Goal: Use online tool/utility: Utilize a website feature to perform a specific function

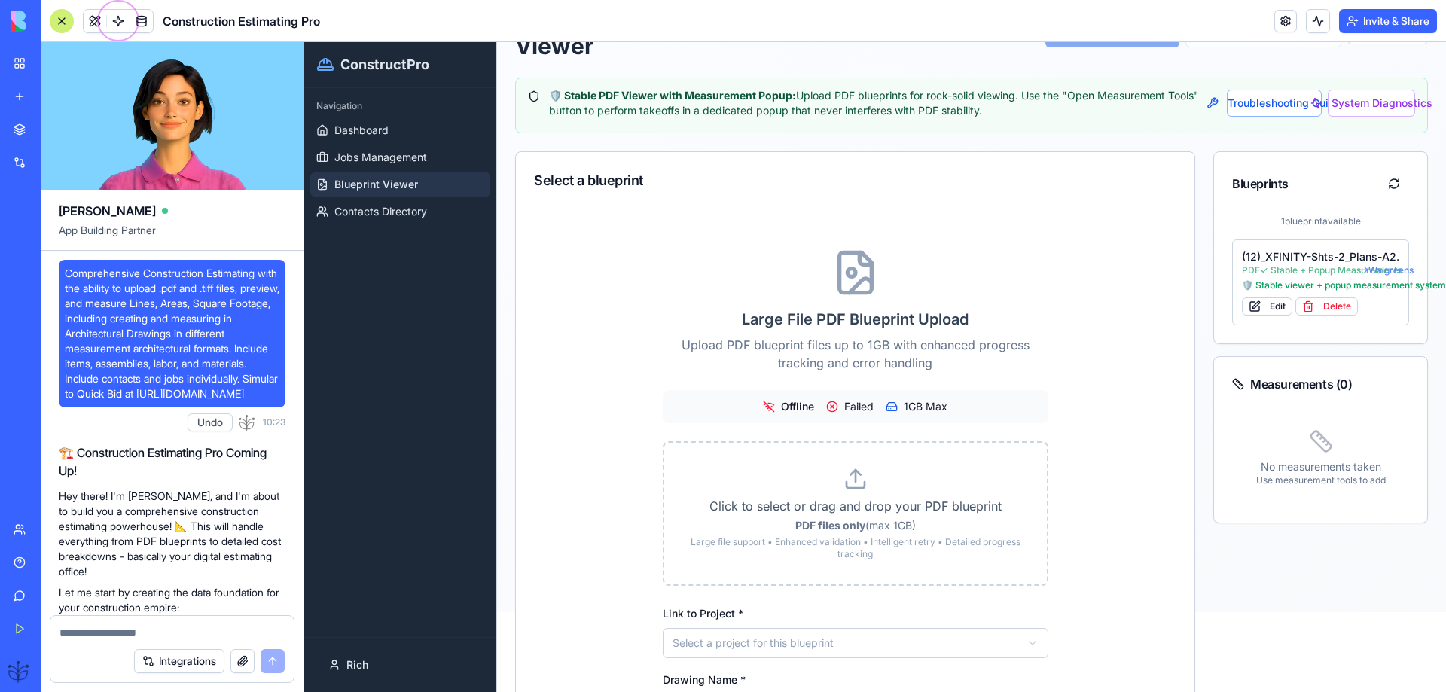
scroll to position [53726, 0]
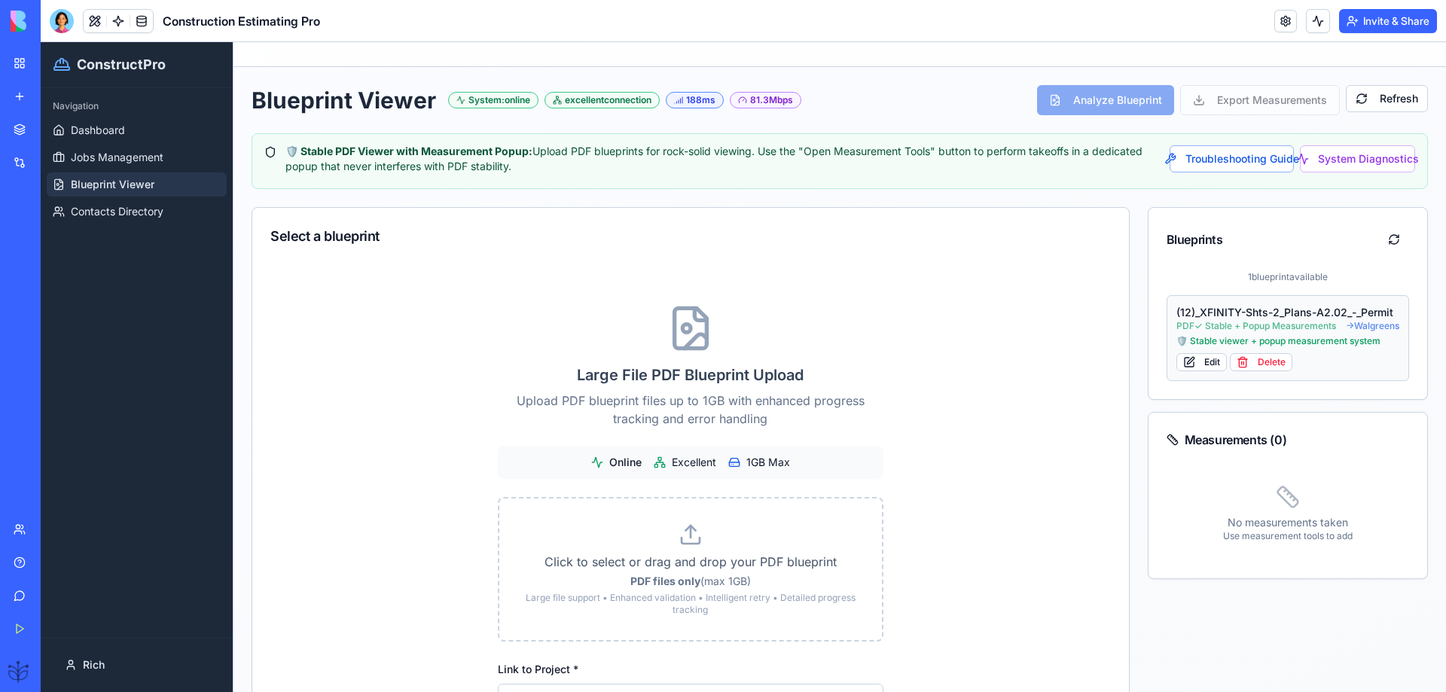
click at [1219, 322] on span "PDF ✓ Stable + Popup Measurements" at bounding box center [1256, 326] width 160 height 12
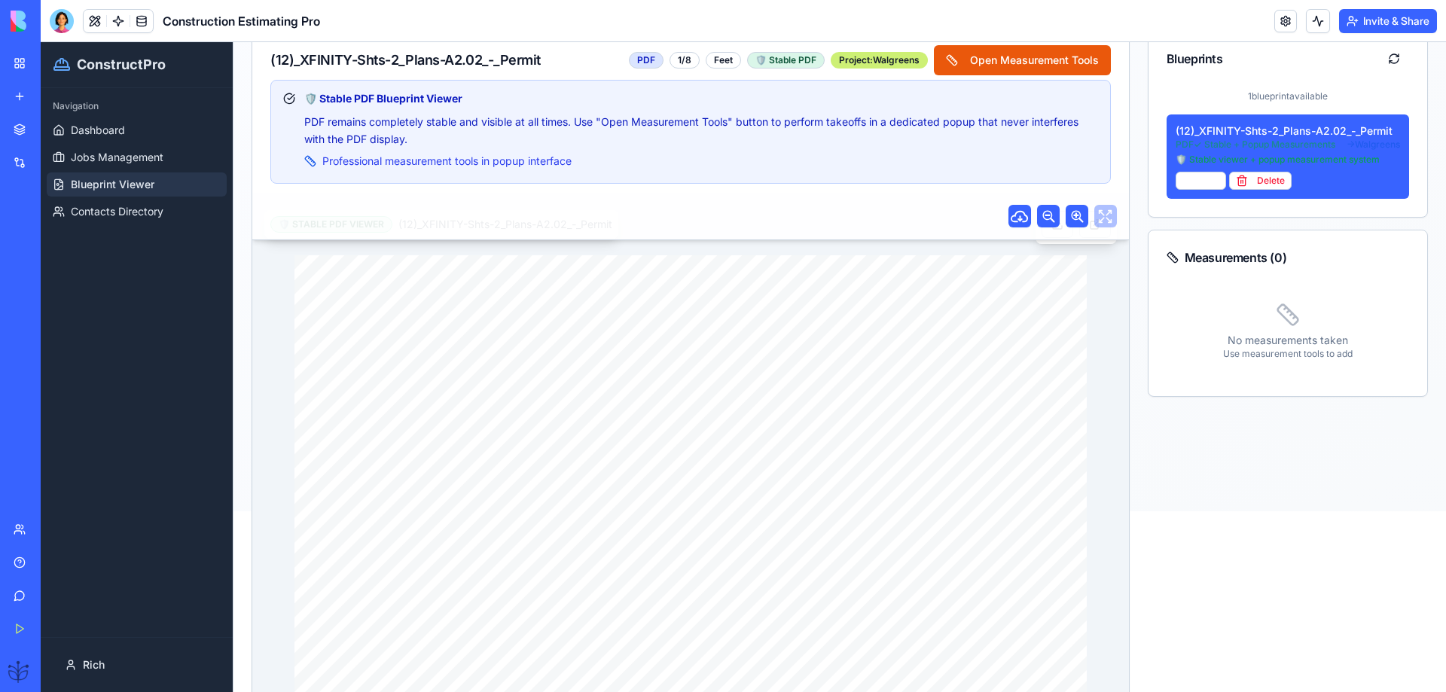
scroll to position [201, 0]
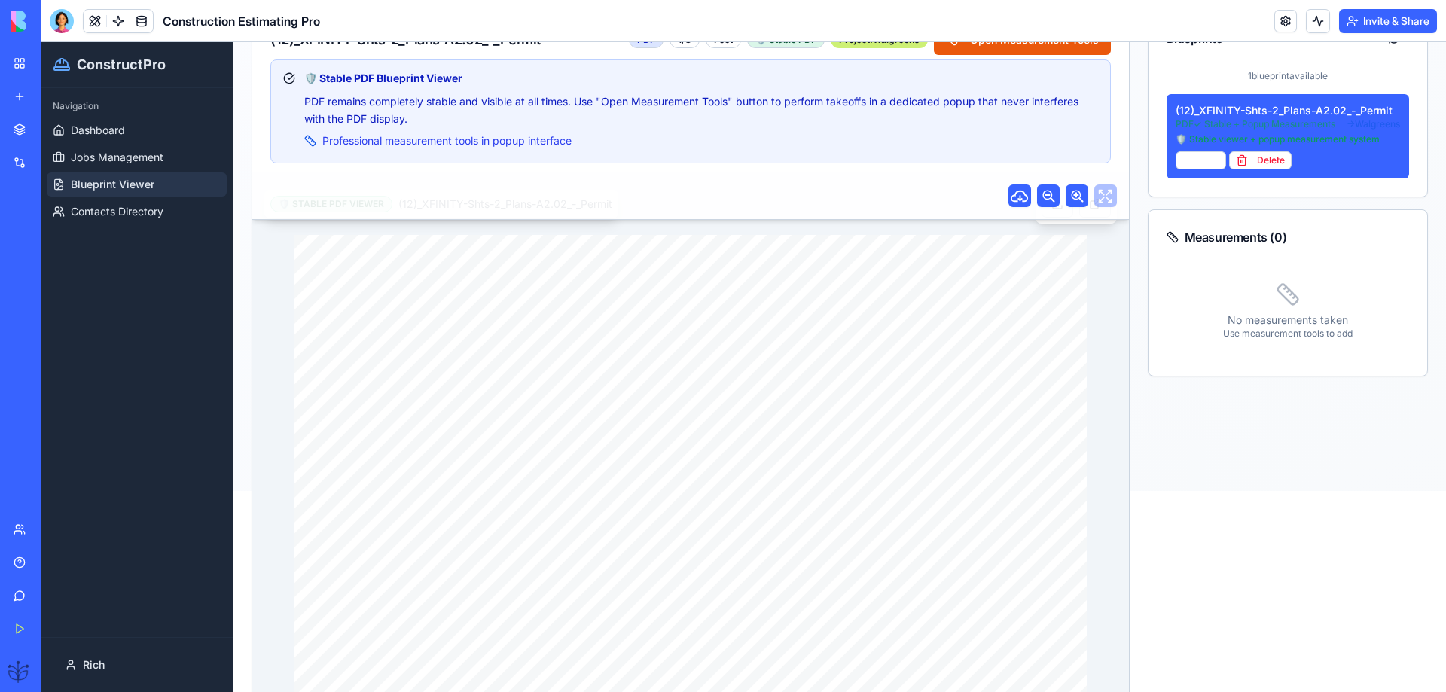
click at [580, 434] on svg\ at bounding box center [572, 534] width 29 height 233
click at [579, 579] on svg\ at bounding box center [299, 615] width 575 height 72
drag, startPoint x: 1377, startPoint y: 138, endPoint x: 1154, endPoint y: 136, distance: 222.9
click at [1151, 138] on div "1 blueprint available (12)_XFINITY-Shts-2_Plans-A2.02_-_Permit PDF ✓ Stable + P…" at bounding box center [1287, 133] width 279 height 127
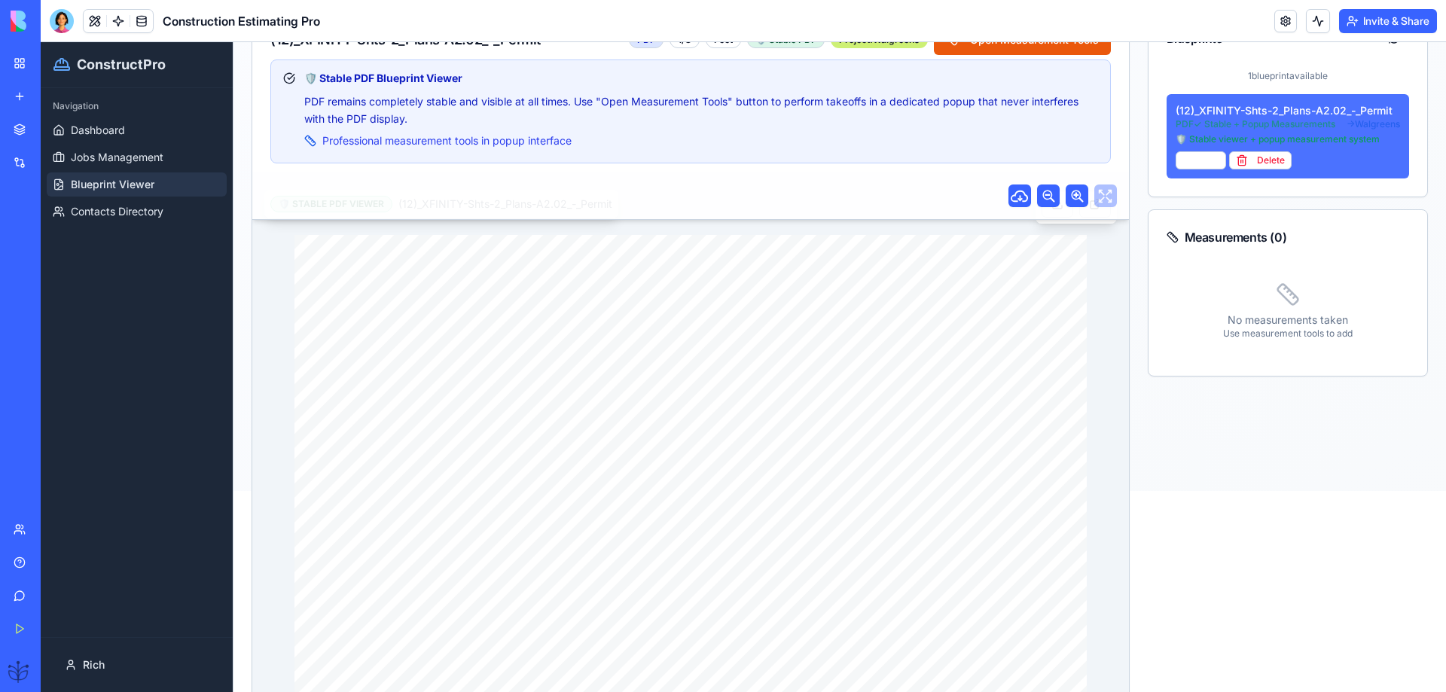
click at [1197, 102] on button "(12)_XFINITY-Shts-2_Plans-A2.02_-_Permit PDF ✓ Stable + Popup Measurements → Wa…" at bounding box center [1288, 136] width 243 height 84
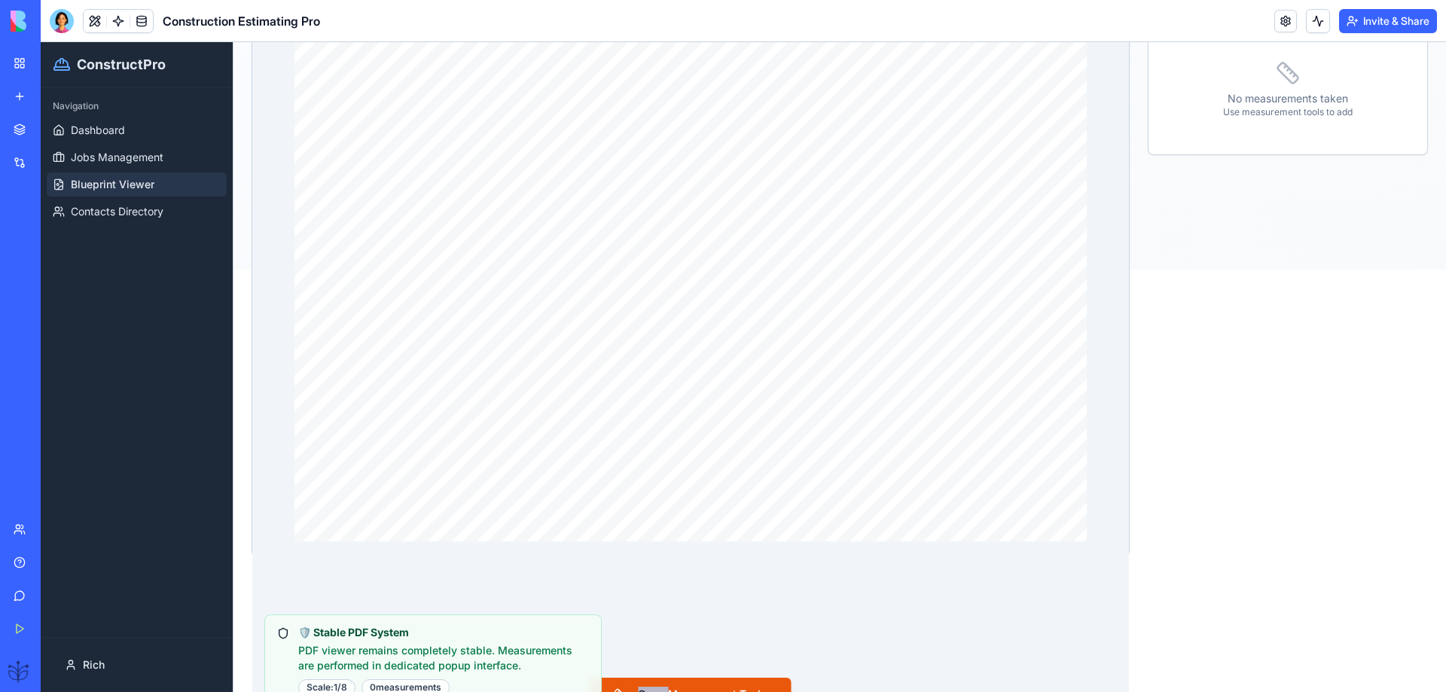
scroll to position [453, 0]
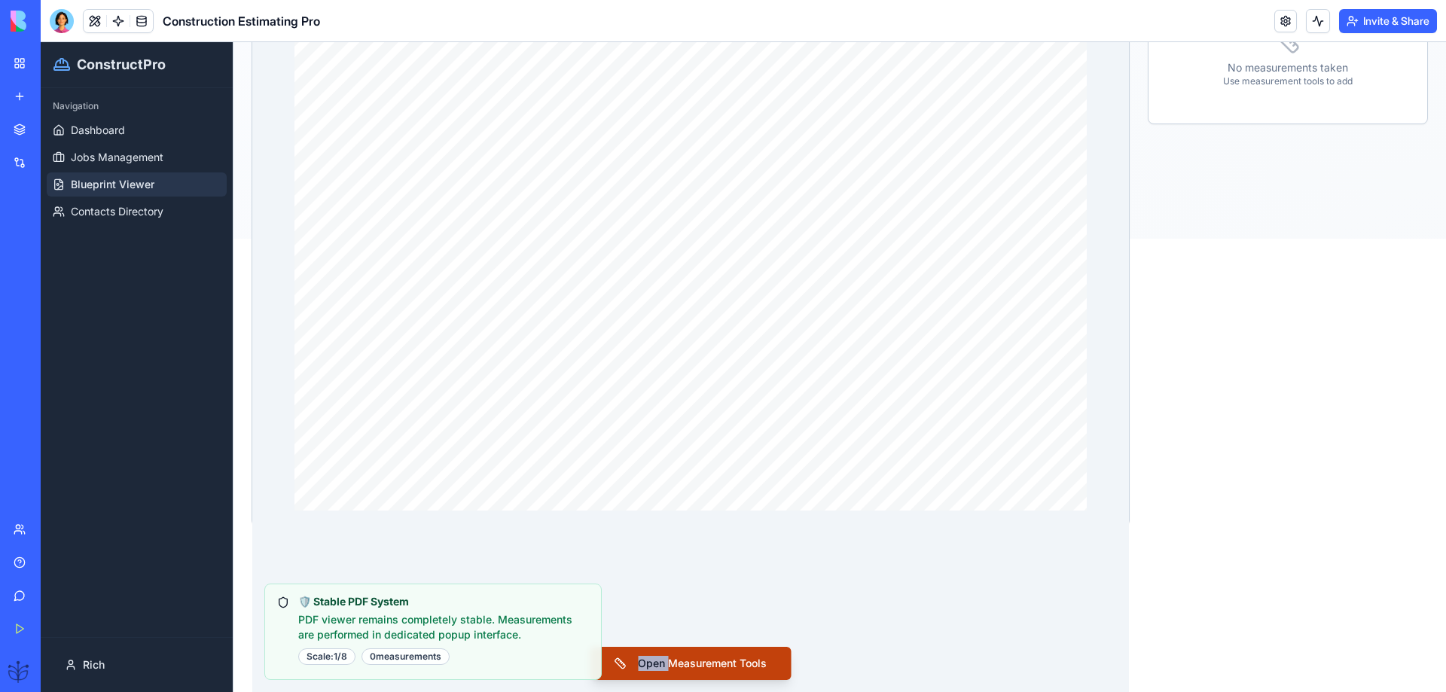
click at [664, 660] on button "Open Measurement Tools" at bounding box center [690, 663] width 201 height 33
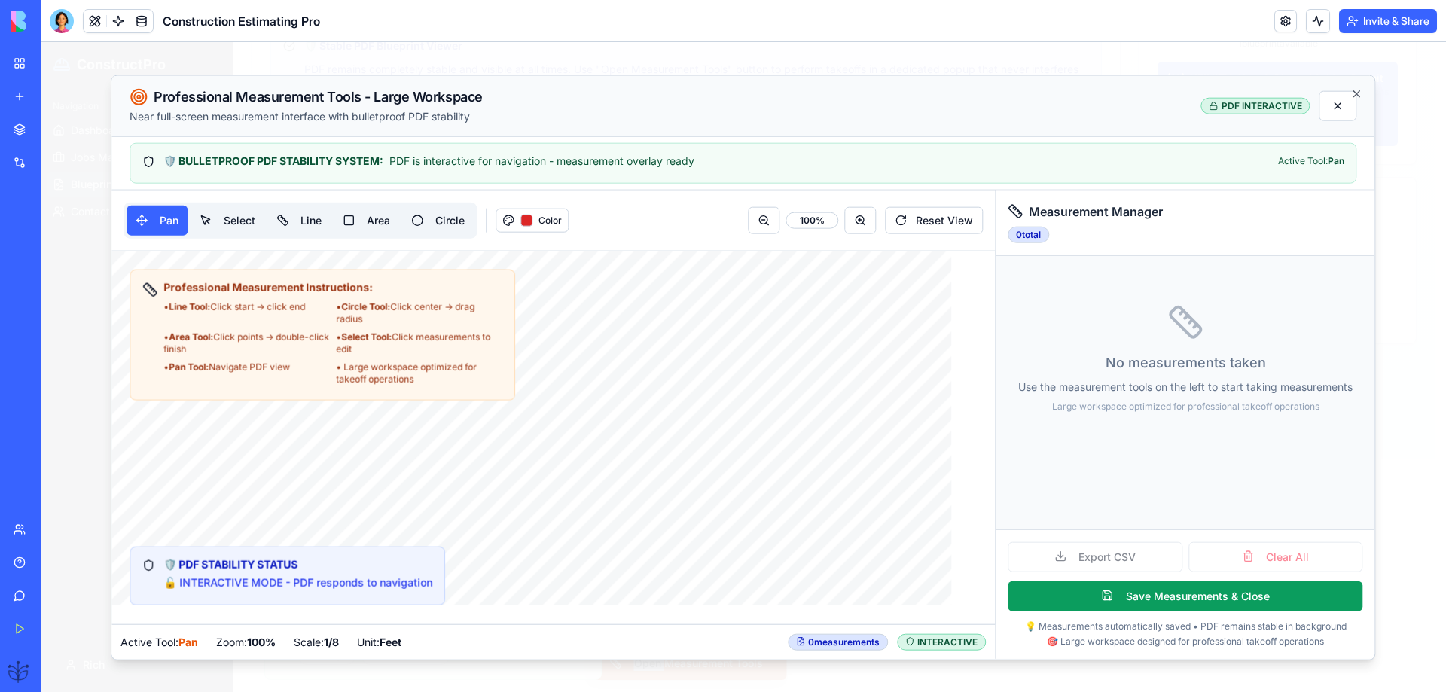
scroll to position [233, 0]
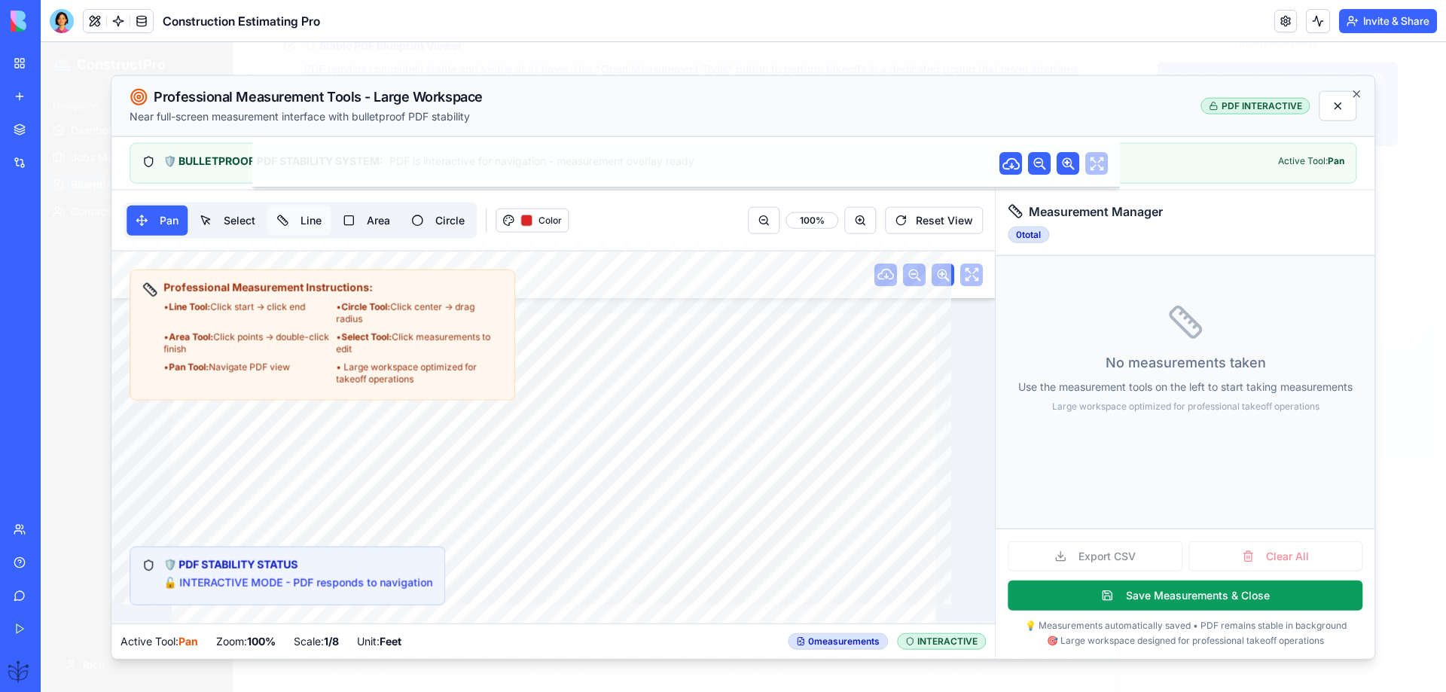
click at [308, 212] on button "Line" at bounding box center [298, 220] width 63 height 30
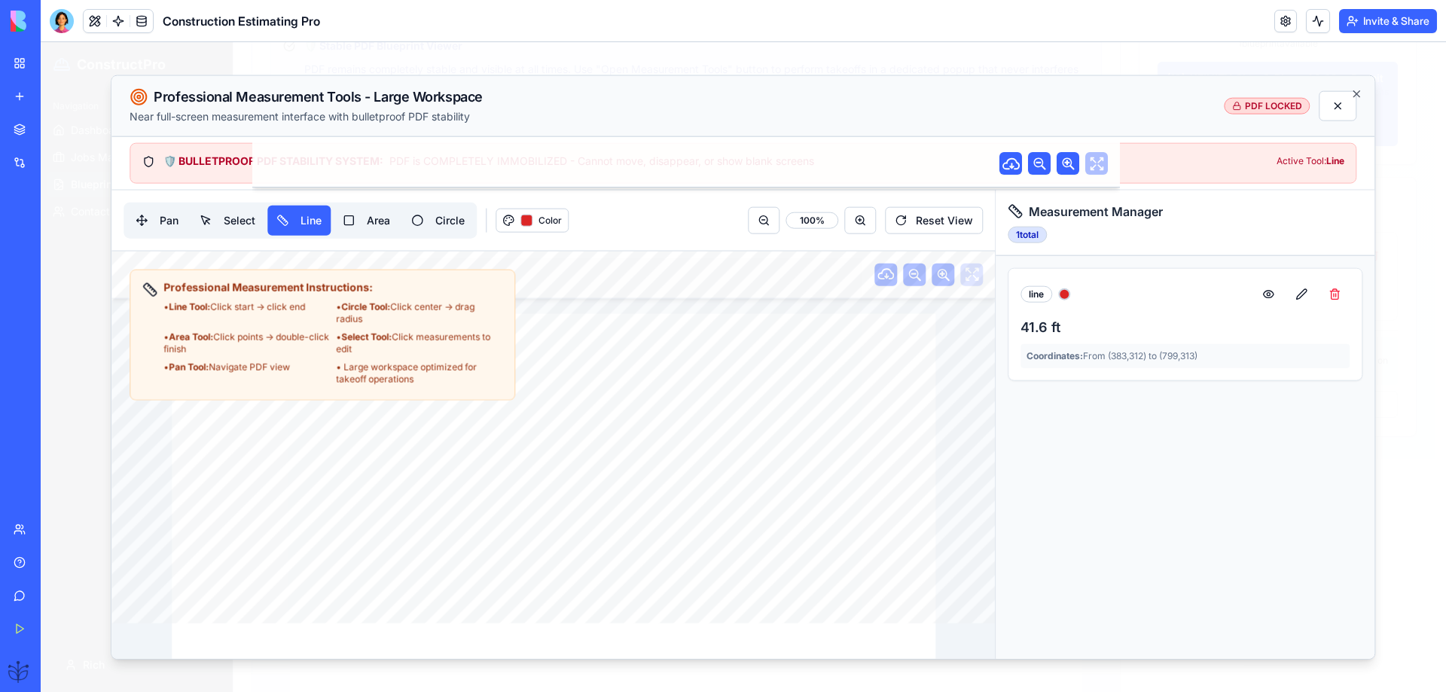
click at [192, 169] on div "🛡️ BULLETPROOF PDF STABILITY SYSTEM: PDF is COMPLETELY IMMOBILIZED - Cannot mov…" at bounding box center [743, 162] width 1227 height 41
click at [297, 330] on div "• Line Tool: Click start → click end • Circle Tool: Click center → drag radius …" at bounding box center [332, 342] width 339 height 84
drag, startPoint x: 213, startPoint y: 298, endPoint x: 252, endPoint y: 298, distance: 39.2
click at [252, 298] on div "Professional Measurement Instructions: • Line Tool: Click start → click end • C…" at bounding box center [332, 331] width 339 height 105
click at [442, 222] on button "Circle" at bounding box center [438, 220] width 72 height 30
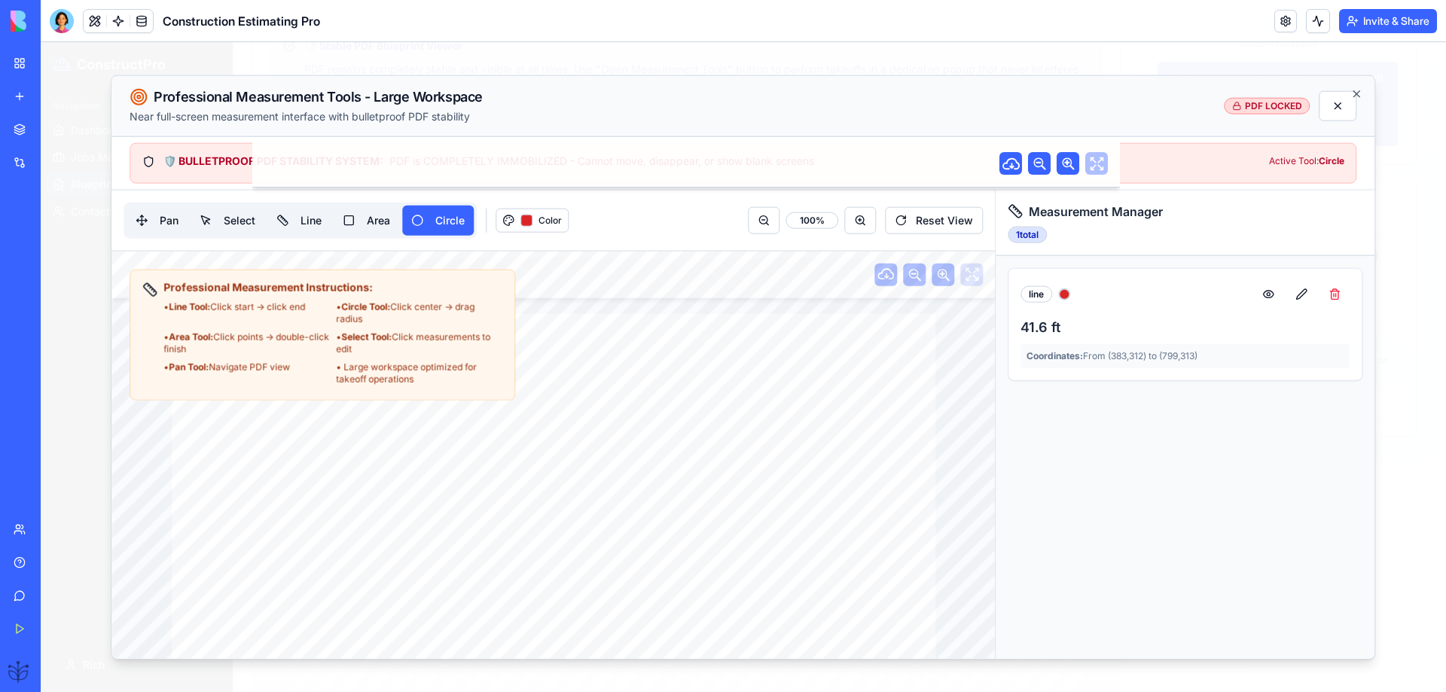
drag, startPoint x: 328, startPoint y: 578, endPoint x: 193, endPoint y: 567, distance: 136.0
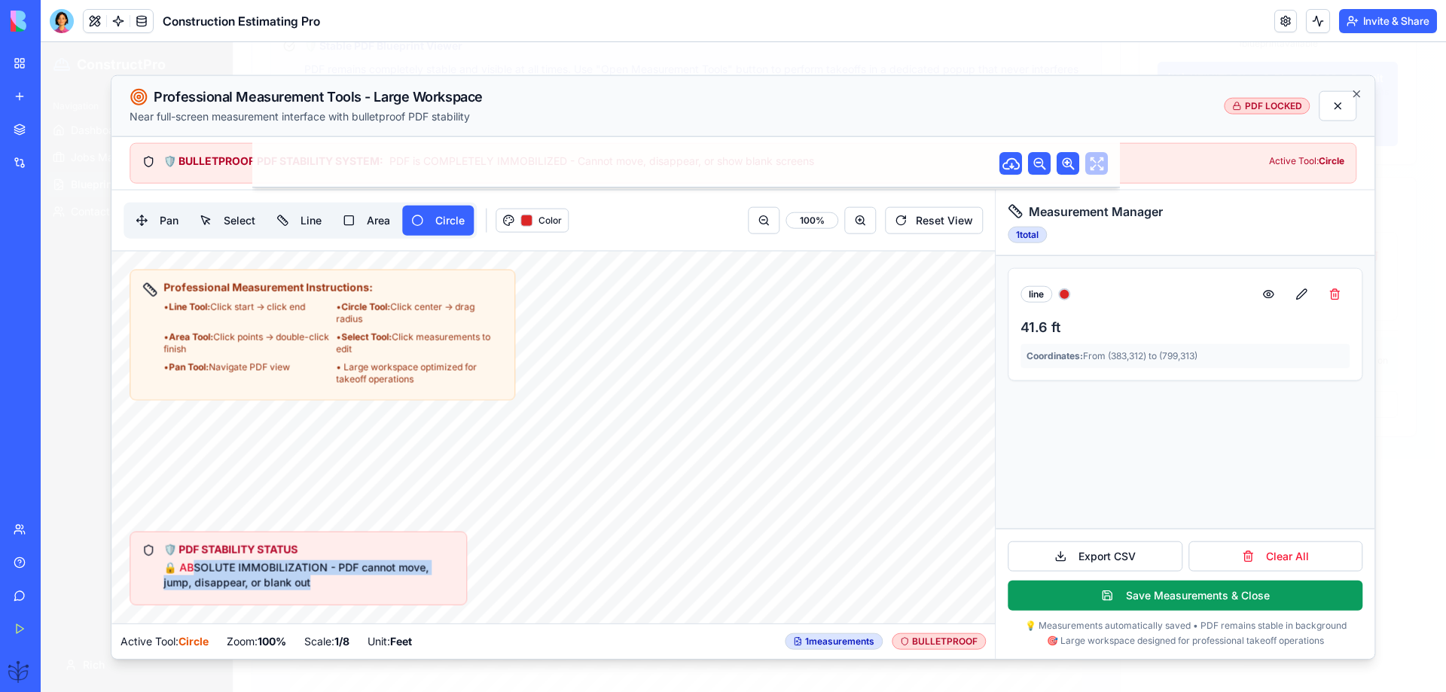
click at [235, 579] on span "🔒 ABSOLUTE IMMOBILIZATION - PDF cannot move, jump, disappear, or blank out" at bounding box center [295, 575] width 265 height 28
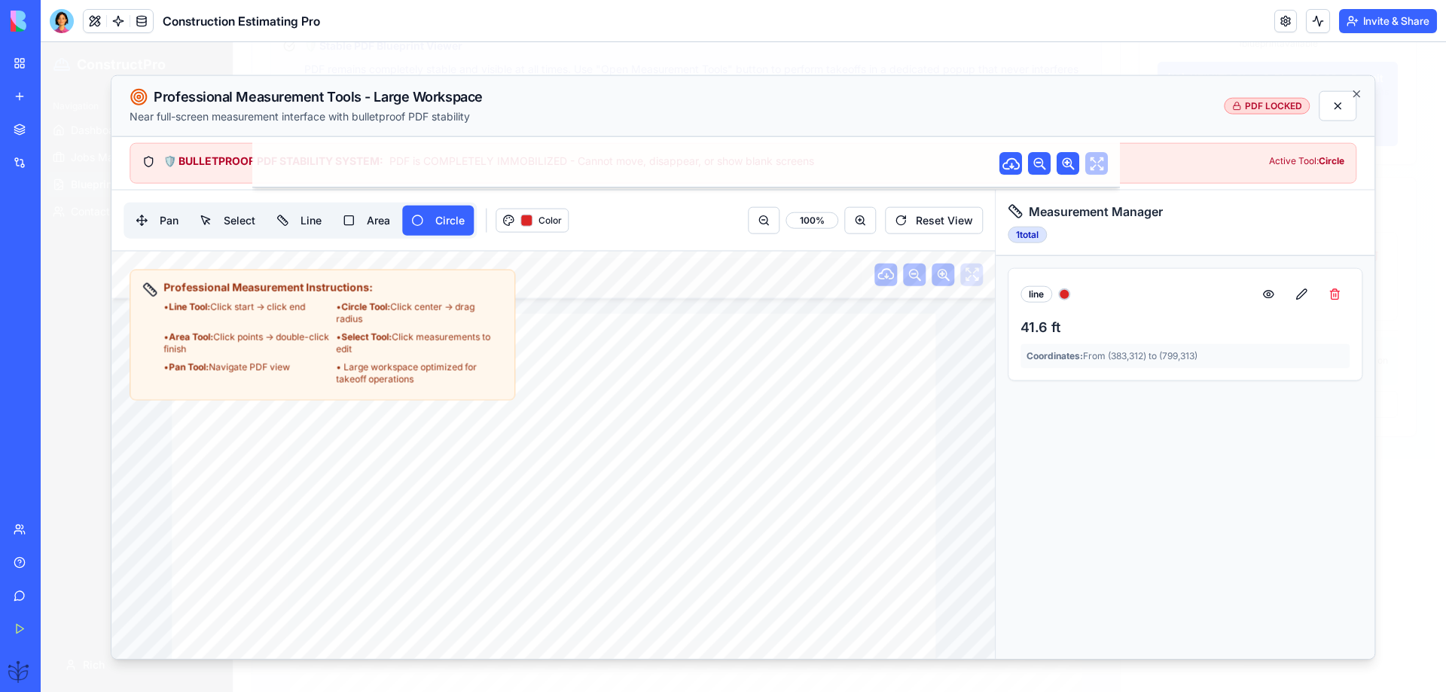
click at [180, 568] on div "DRAWING TITLE: ARCH. PROJECT # DRAWN: CHECKED: DISTRIBUTION: DATE: CONTRACTOR(S…" at bounding box center [552, 544] width 883 height 587
copy span "BSOLUTE IMMOBILIZATION - PDF cannot move, jump, disappear, or blank out"
click at [65, 26] on div at bounding box center [62, 21] width 24 height 24
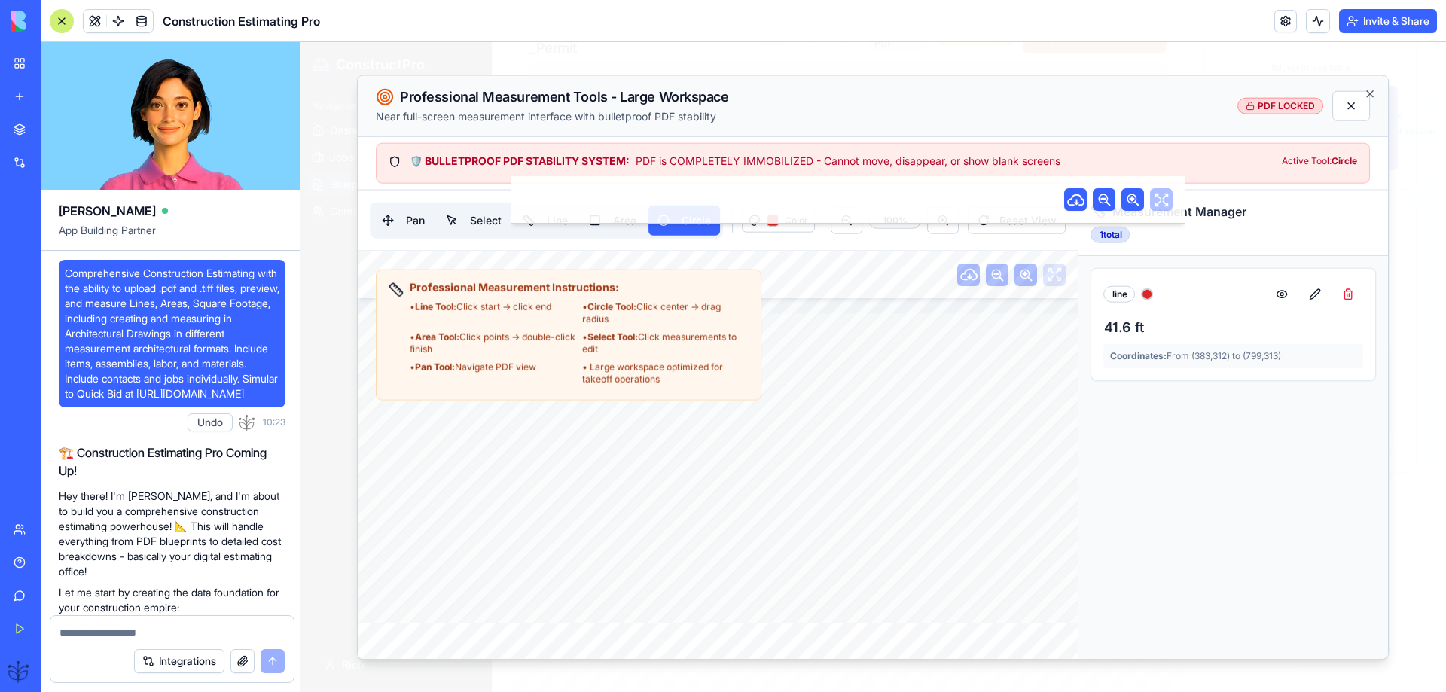
scroll to position [53726, 0]
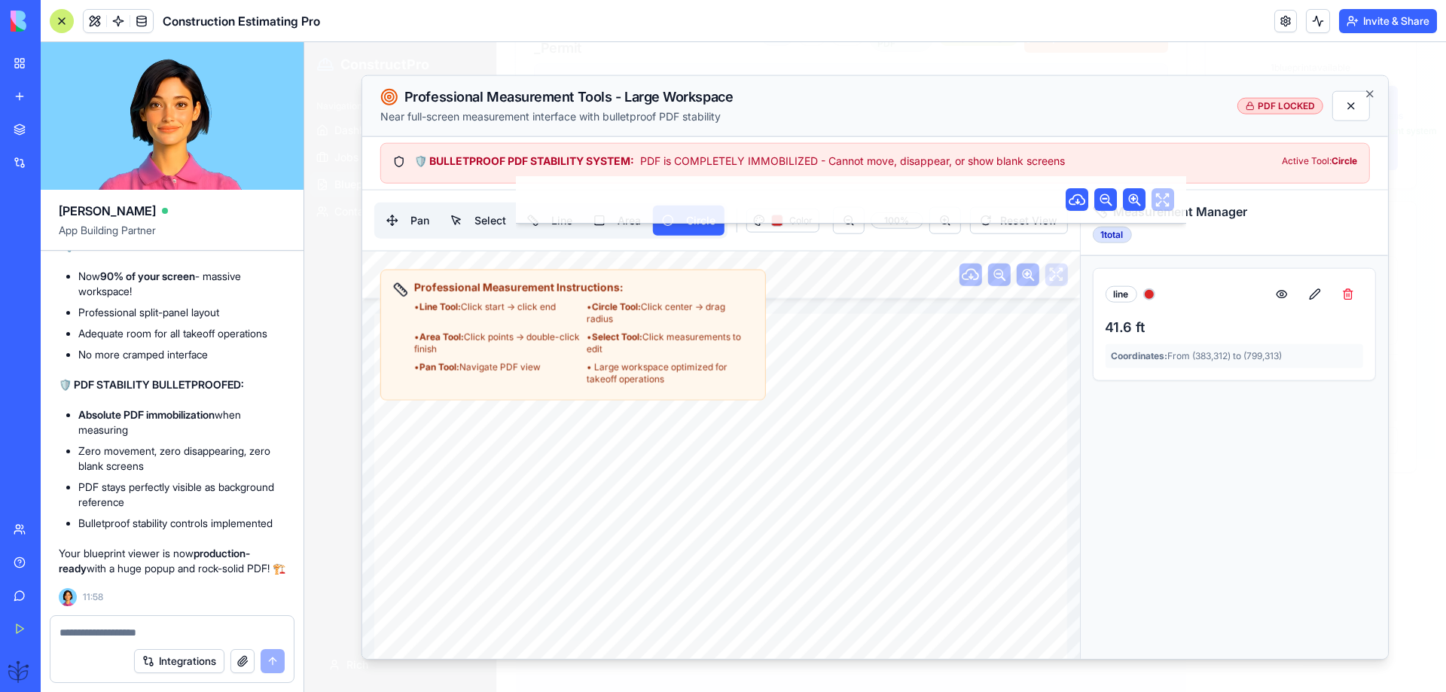
click at [59, 20] on div at bounding box center [62, 21] width 24 height 24
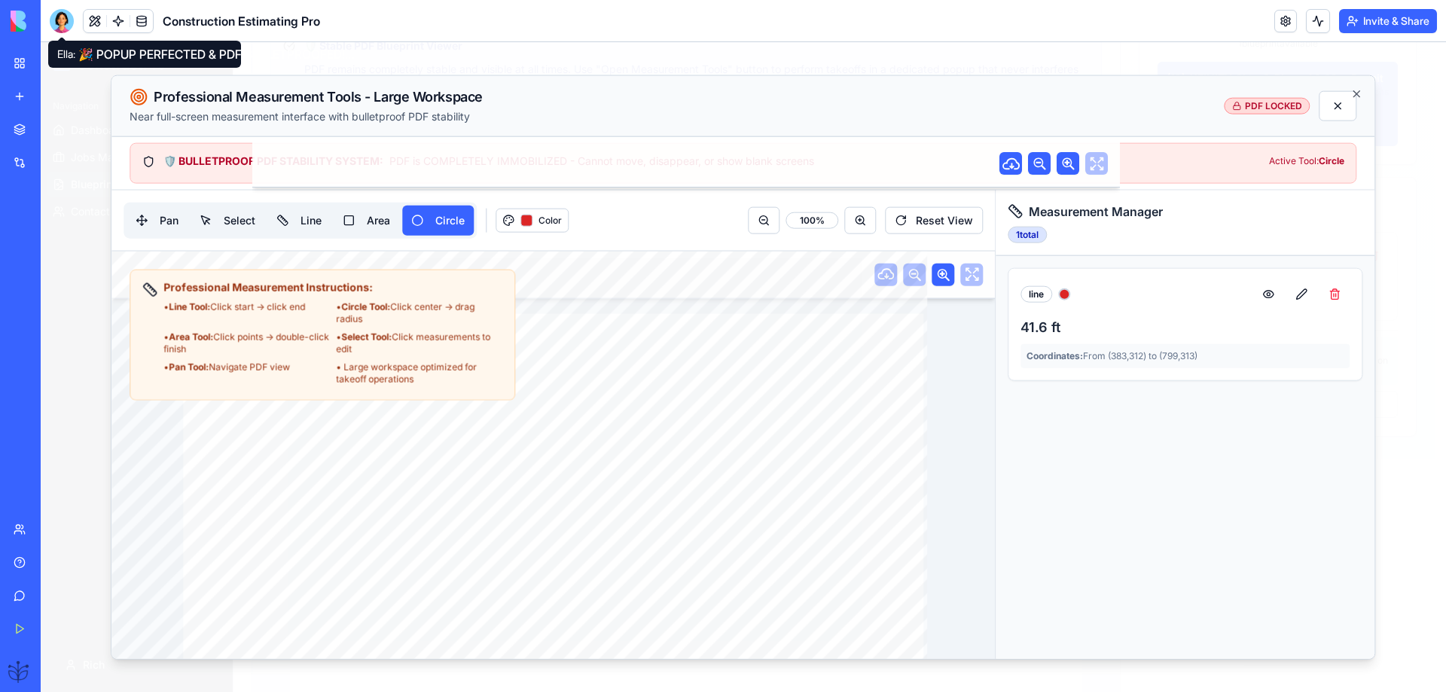
click at [62, 25] on div at bounding box center [62, 21] width 24 height 24
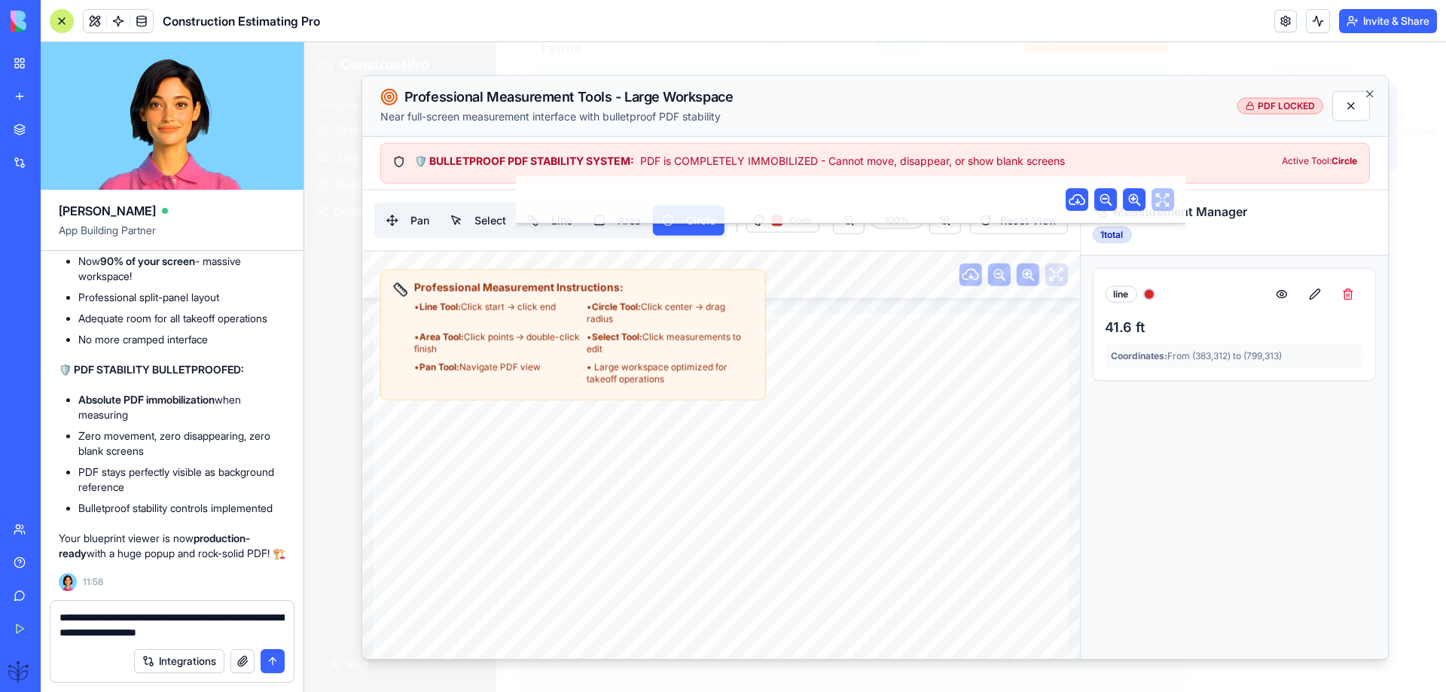
scroll to position [53742, 0]
click at [270, 634] on textarea "**********" at bounding box center [171, 625] width 225 height 30
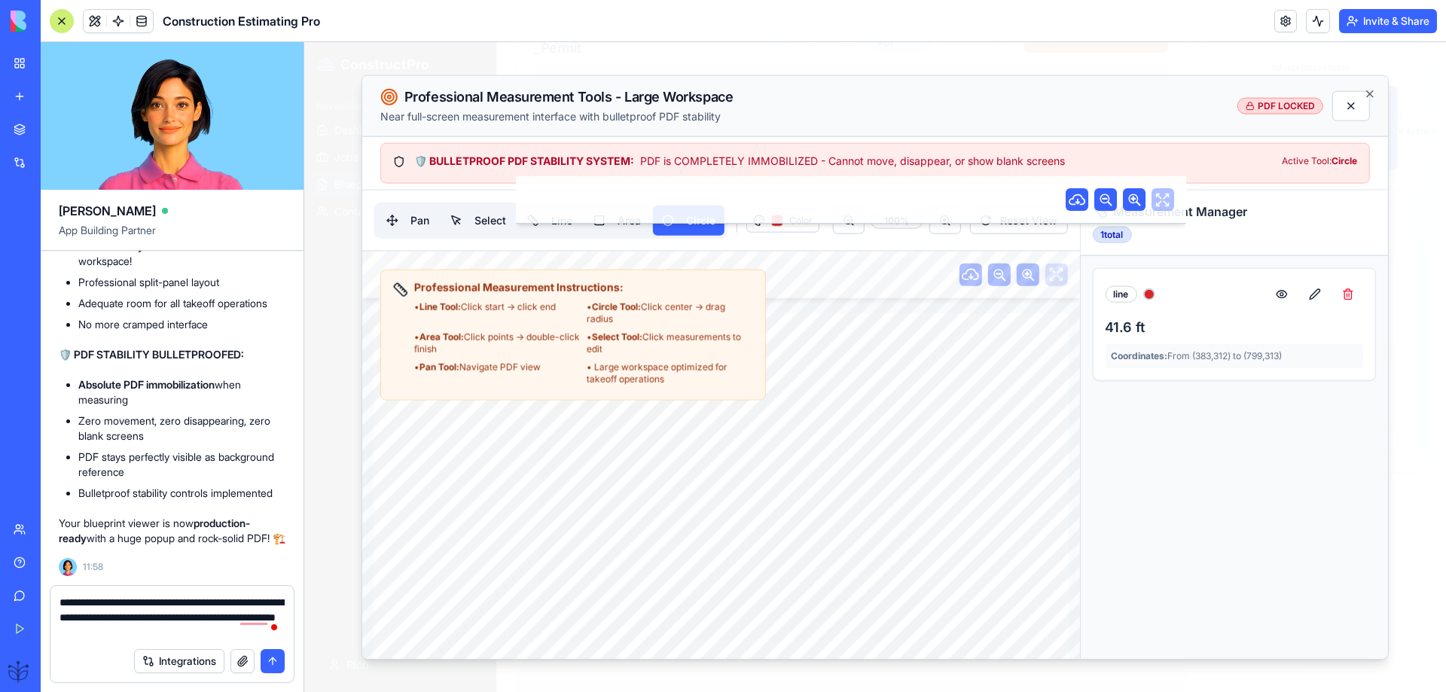
type textarea "**********"
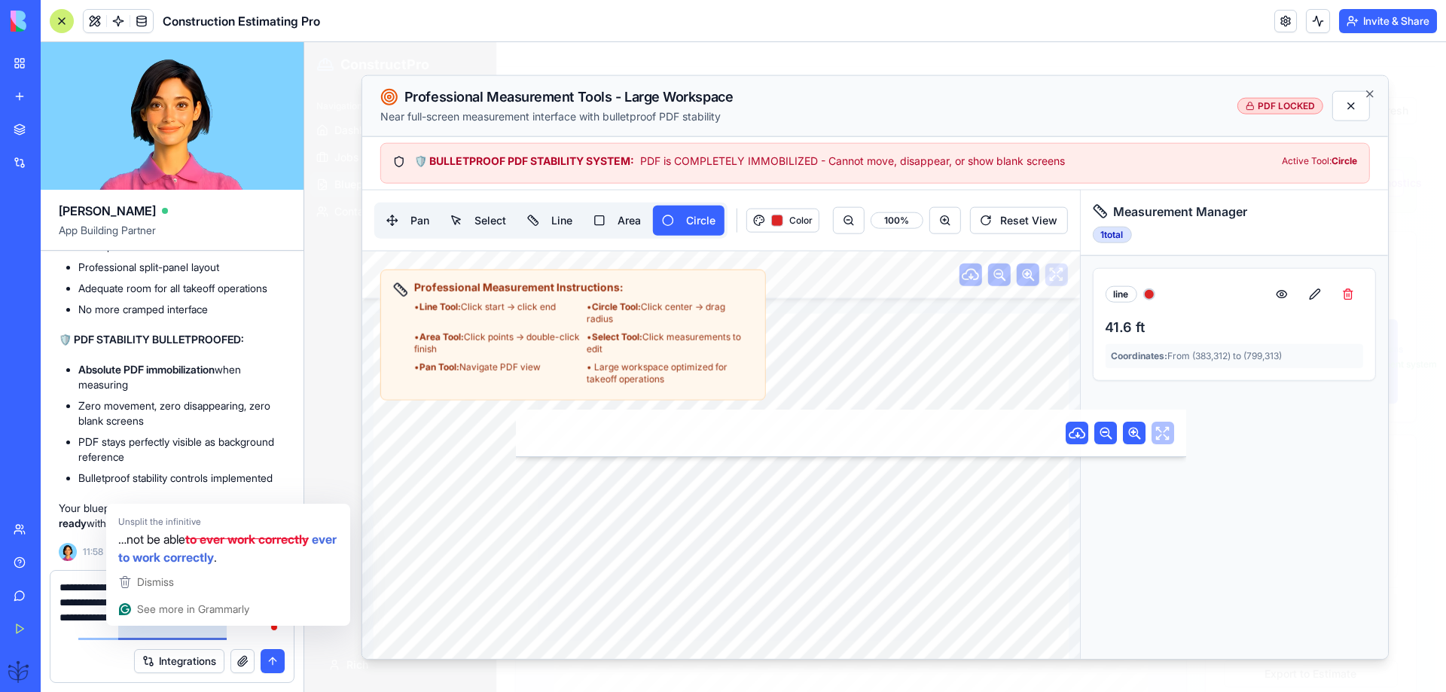
scroll to position [233, 0]
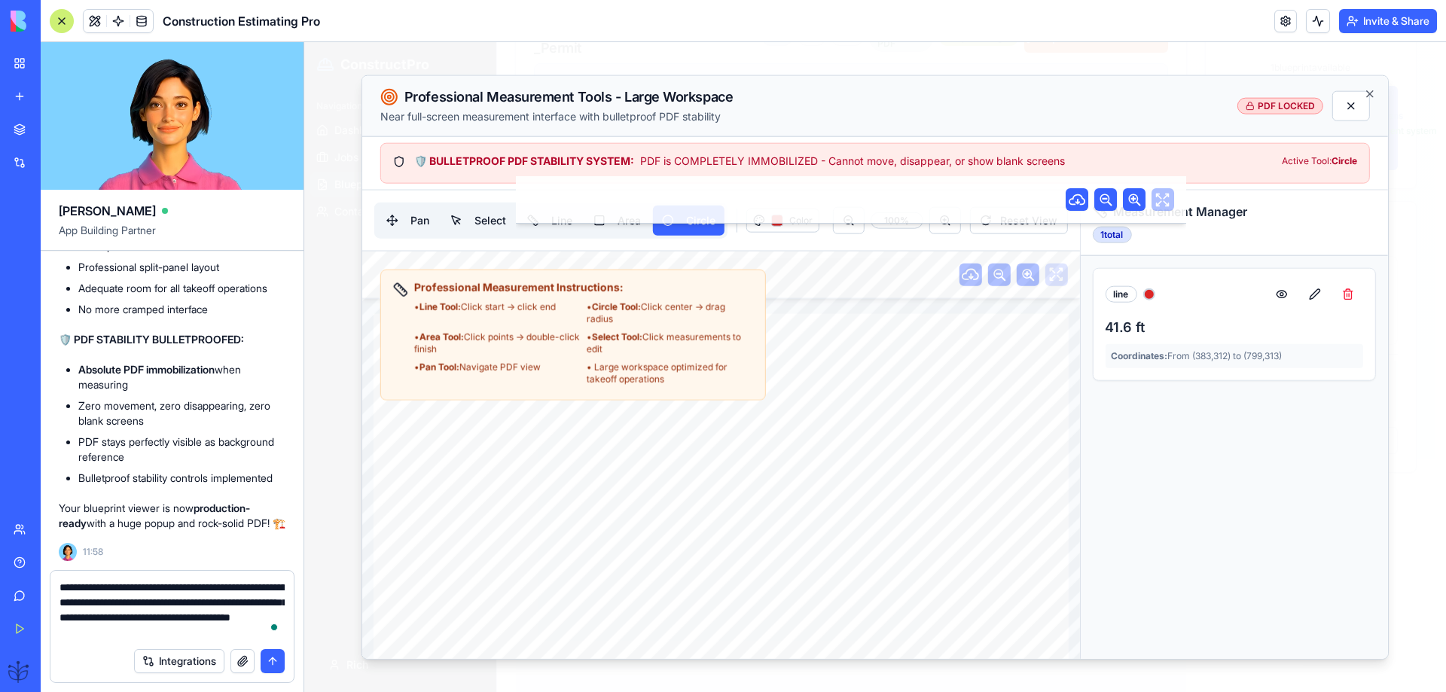
click at [236, 632] on textarea "**********" at bounding box center [171, 610] width 225 height 60
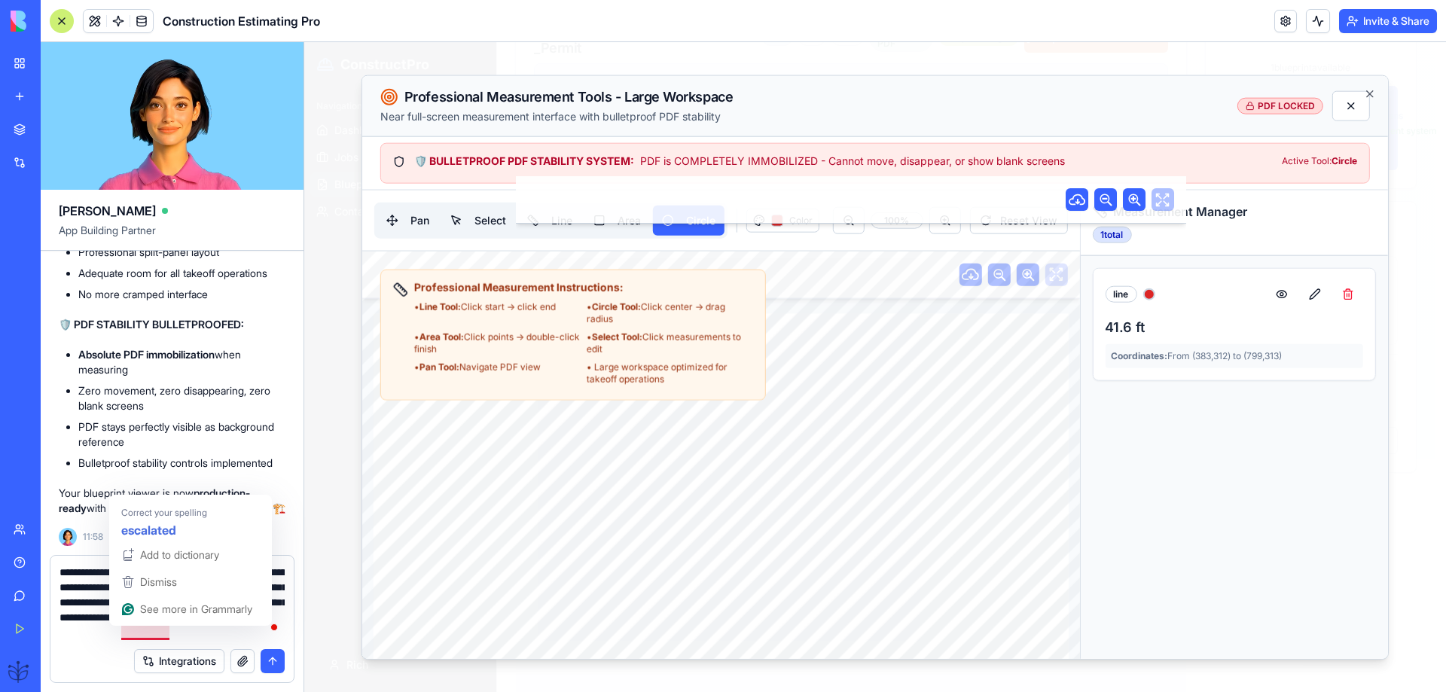
type textarea "**********"
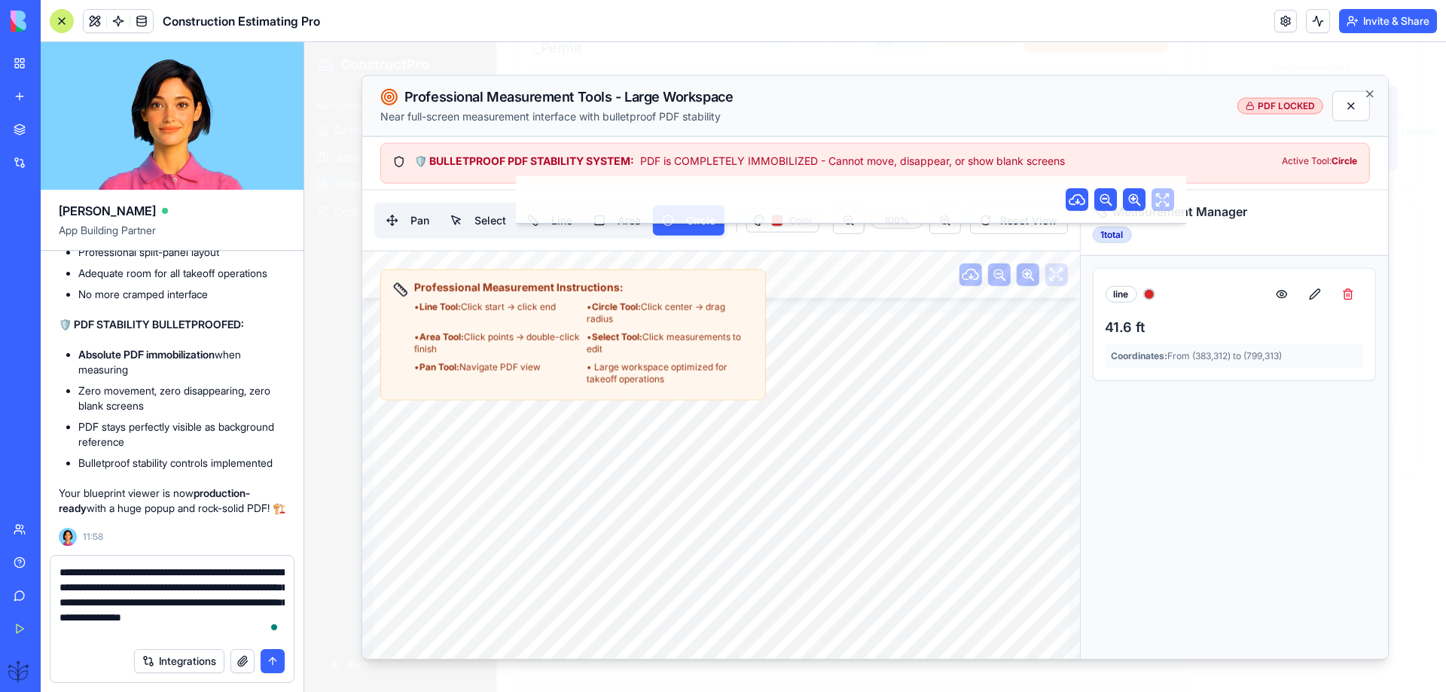
click at [267, 657] on button "submit" at bounding box center [273, 661] width 24 height 24
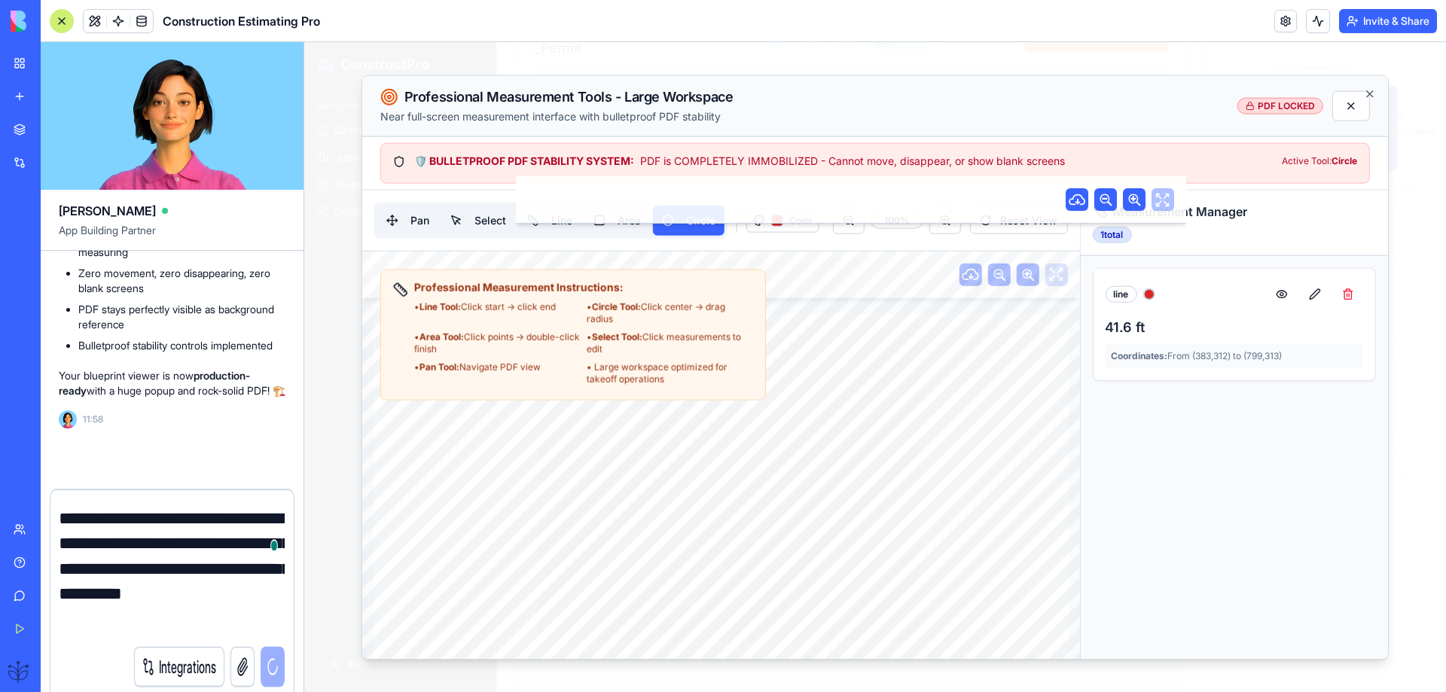
scroll to position [53859, 0]
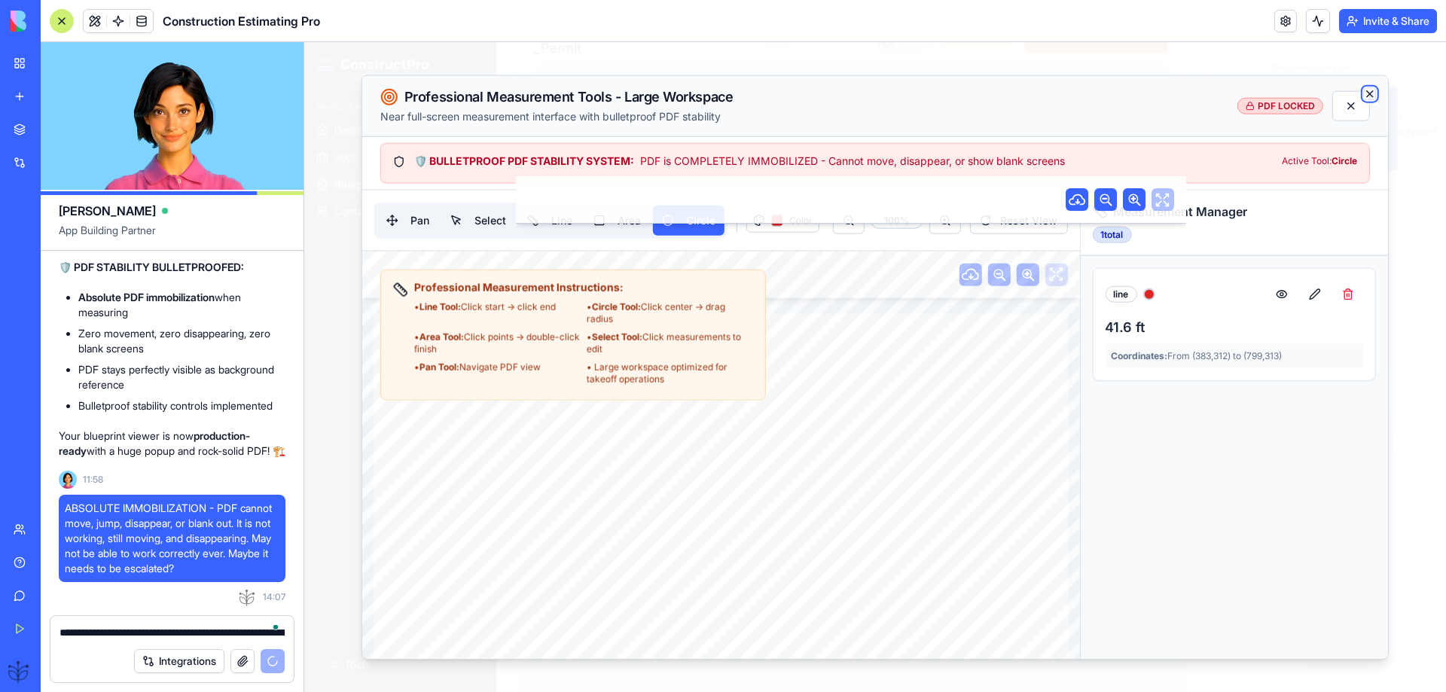
click at [1372, 93] on icon "button" at bounding box center [1370, 93] width 12 height 12
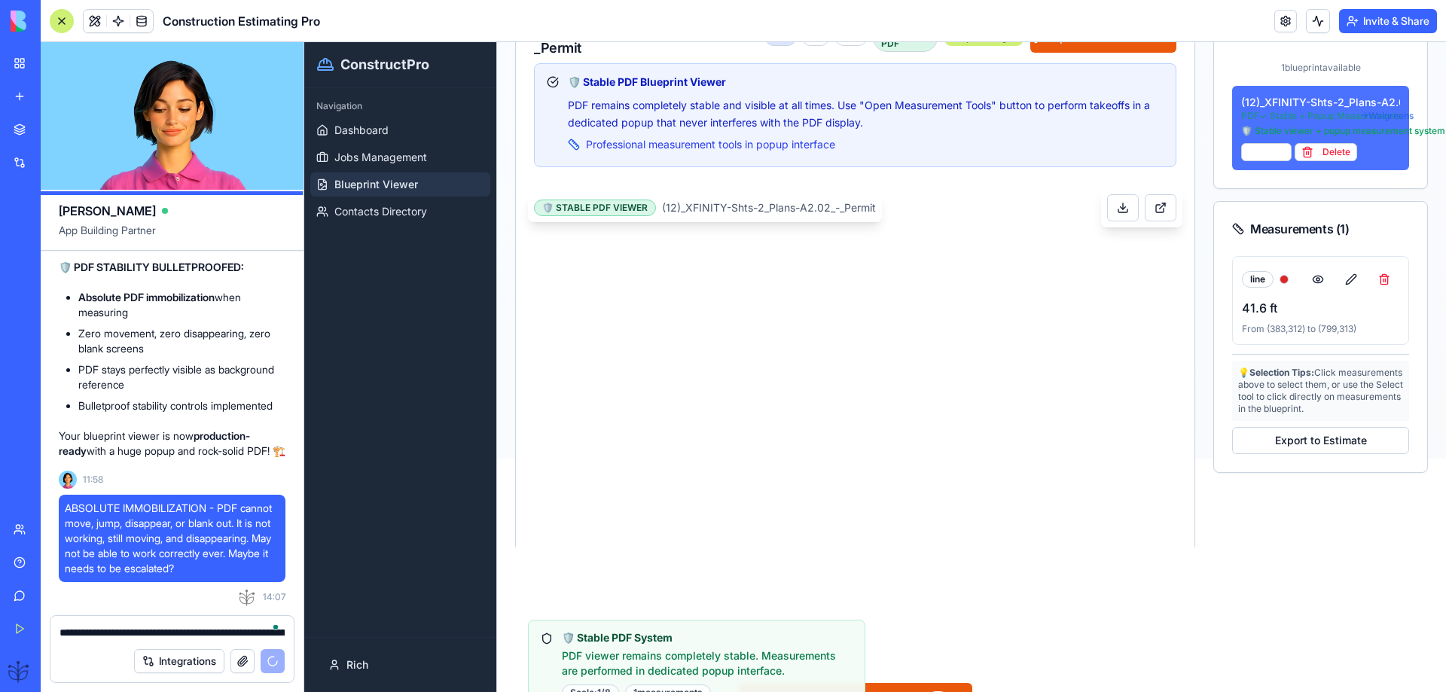
scroll to position [281, 0]
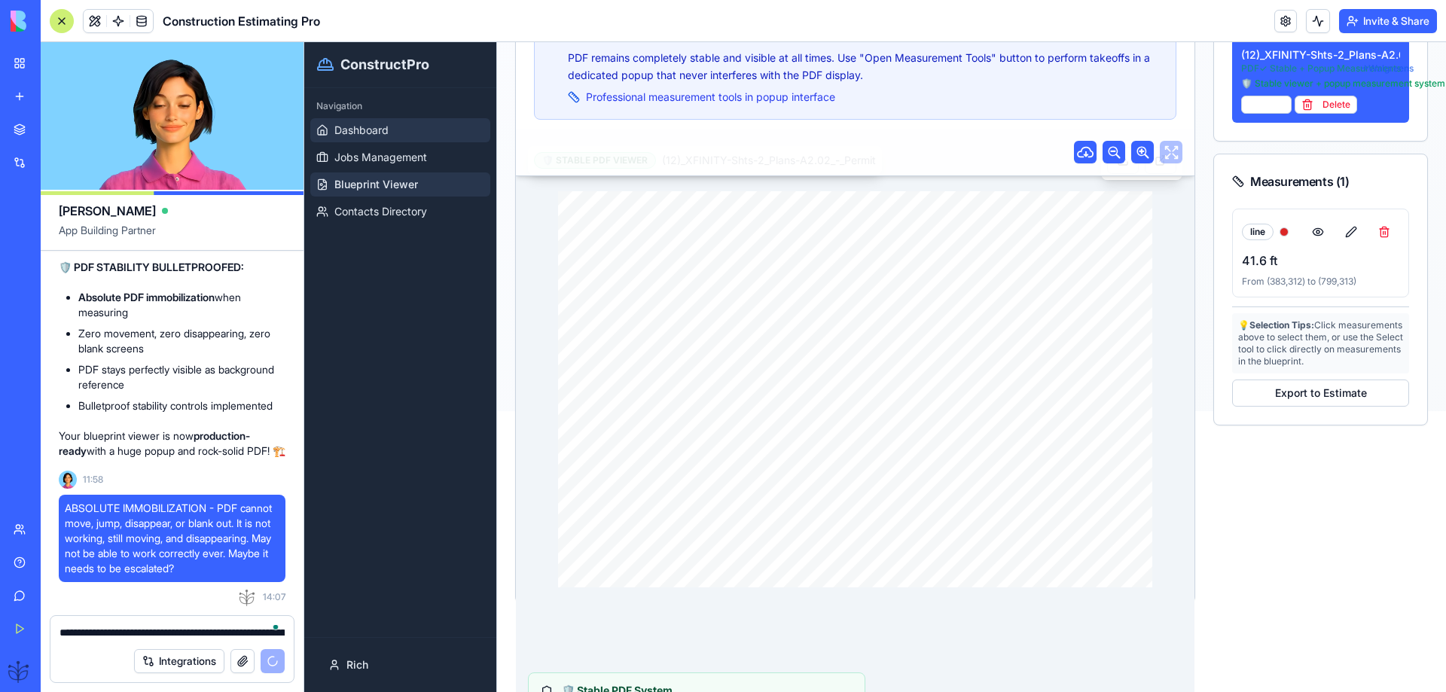
click at [340, 132] on span "Dashboard" at bounding box center [361, 130] width 54 height 15
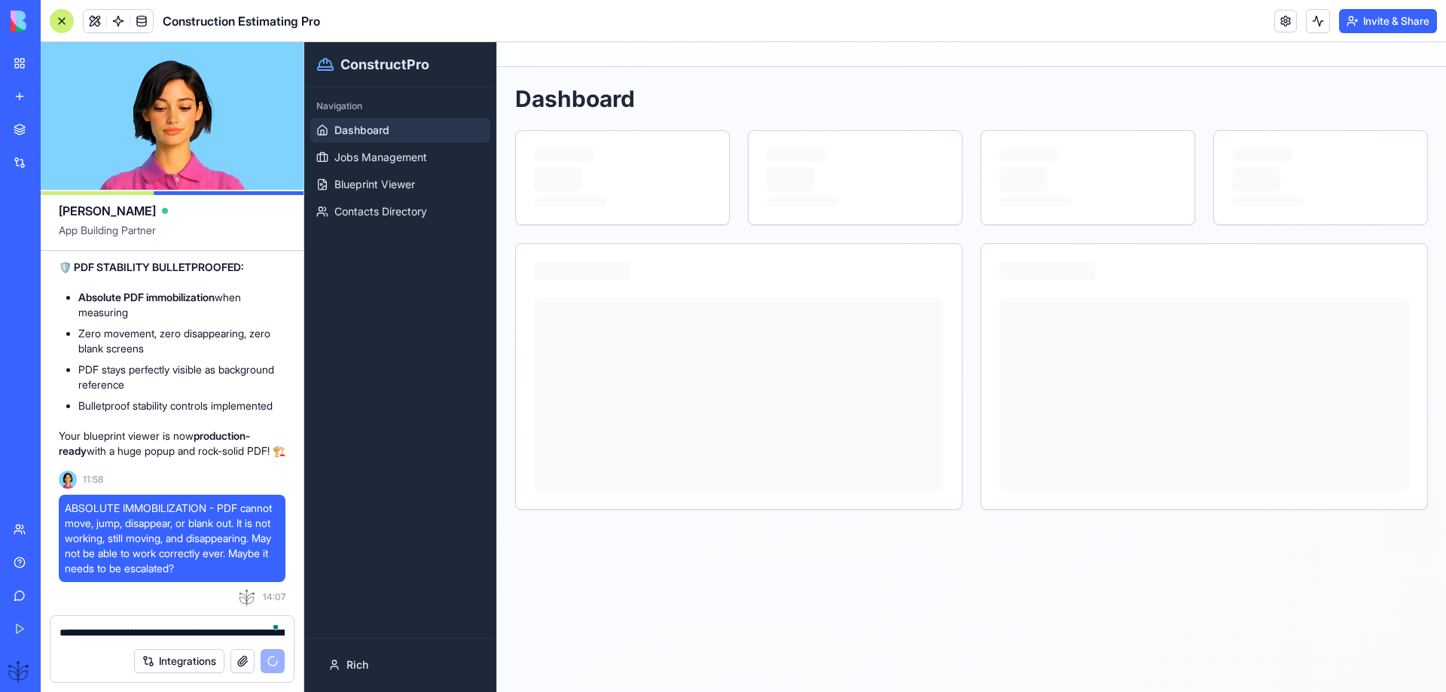
scroll to position [0, 0]
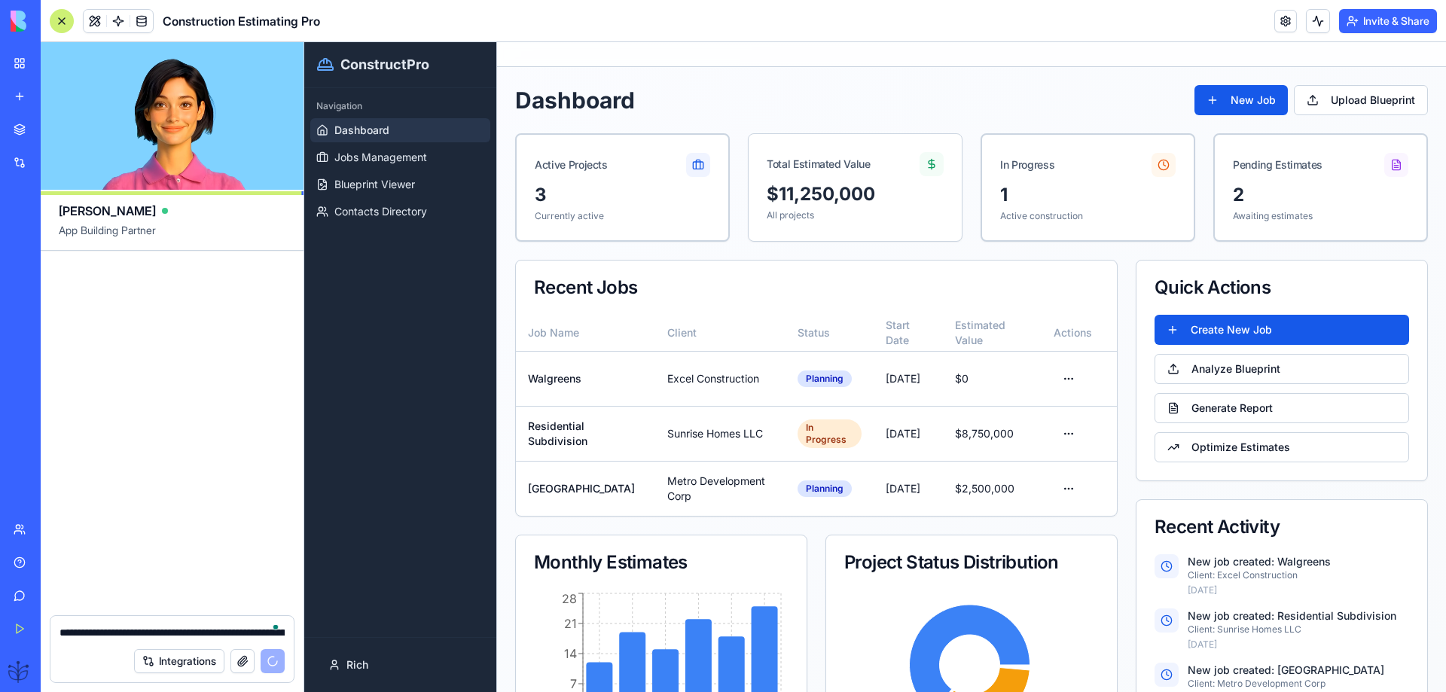
scroll to position [54525, 0]
